Goal: Navigation & Orientation: Understand site structure

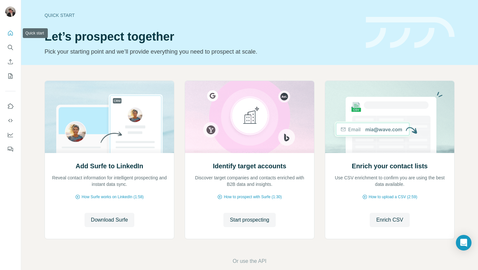
click at [12, 31] on icon "Quick start" at bounding box center [10, 33] width 6 height 6
click at [10, 78] on icon "My lists" at bounding box center [10, 76] width 6 height 6
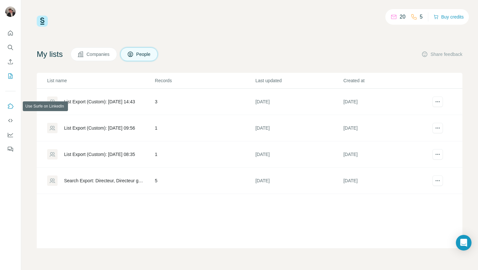
click at [9, 105] on icon "Use Surfe on LinkedIn" at bounding box center [10, 106] width 6 height 6
click at [11, 139] on button "Dashboard" at bounding box center [10, 135] width 10 height 12
click at [12, 26] on div at bounding box center [10, 89] width 21 height 132
click at [7, 33] on icon "Quick start" at bounding box center [10, 33] width 6 height 6
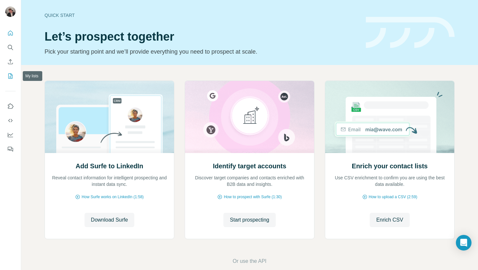
click at [8, 76] on icon "My lists" at bounding box center [10, 76] width 6 height 6
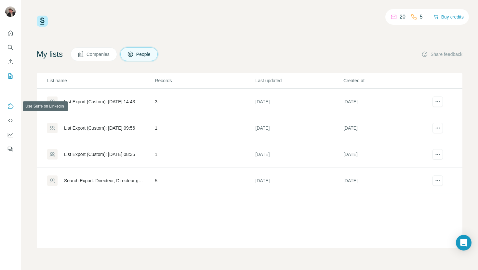
click at [11, 106] on icon "Use Surfe on LinkedIn" at bounding box center [10, 106] width 6 height 6
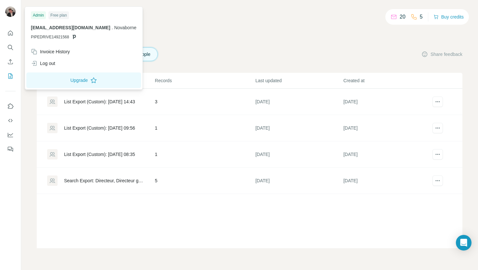
click at [10, 15] on img at bounding box center [10, 11] width 10 height 10
click at [185, 35] on div "20 5 Buy credits My lists Companies People Share feedback List name Records Las…" at bounding box center [249, 132] width 425 height 233
